Goal: Navigation & Orientation: Go to known website

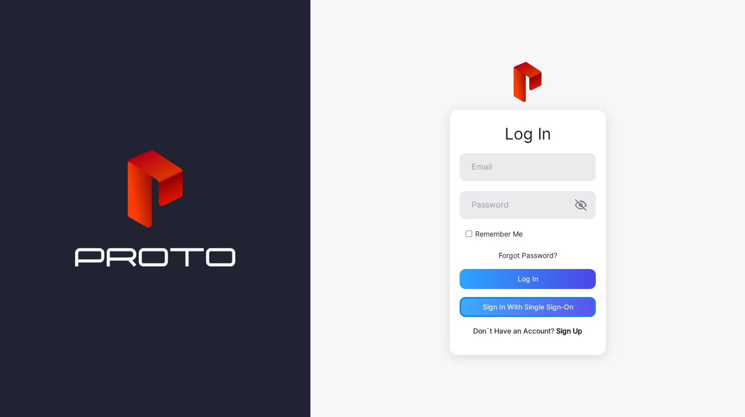
click at [492, 307] on div "Sign in With Single Sign-On" at bounding box center [528, 307] width 91 height 8
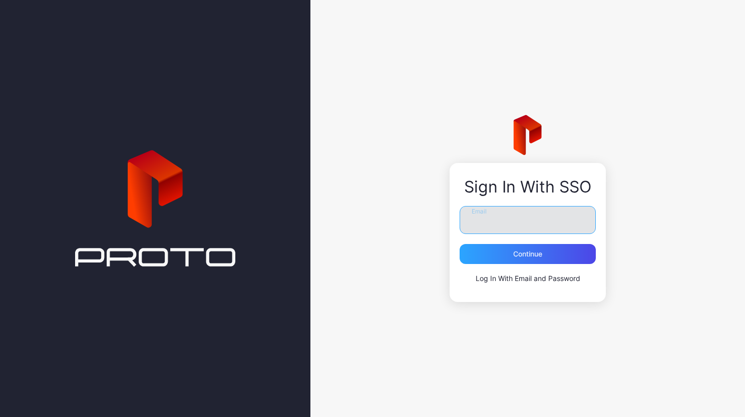
click at [513, 215] on input "Email" at bounding box center [528, 220] width 136 height 28
type input "**********"
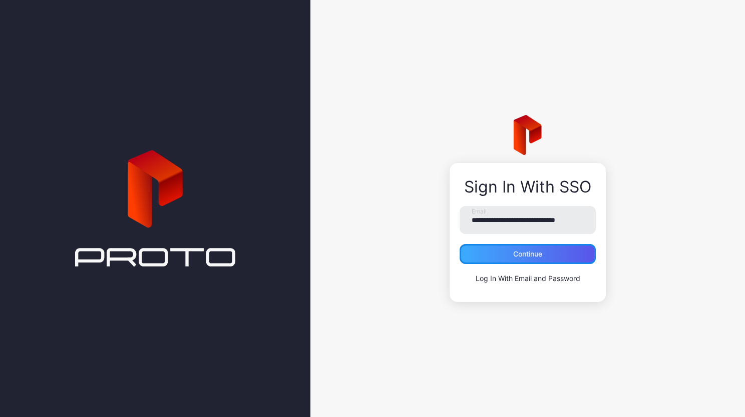
click at [524, 250] on div "Continue" at bounding box center [527, 254] width 29 height 8
